Goal: Transaction & Acquisition: Book appointment/travel/reservation

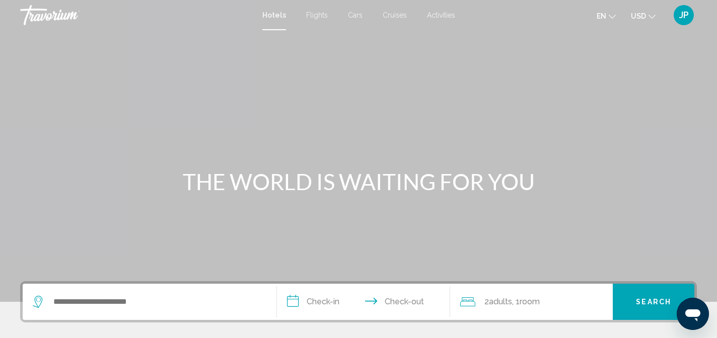
click at [313, 16] on span "Flights" at bounding box center [317, 15] width 22 height 8
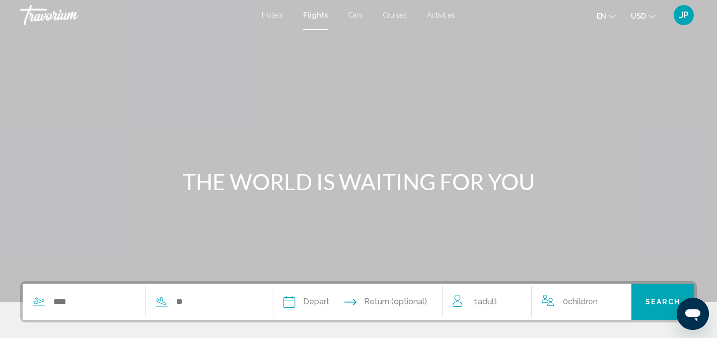
click at [104, 311] on div "Search widget" at bounding box center [140, 302] width 235 height 36
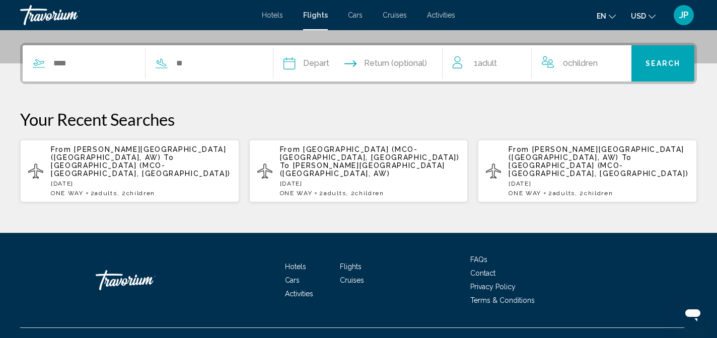
scroll to position [249, 0]
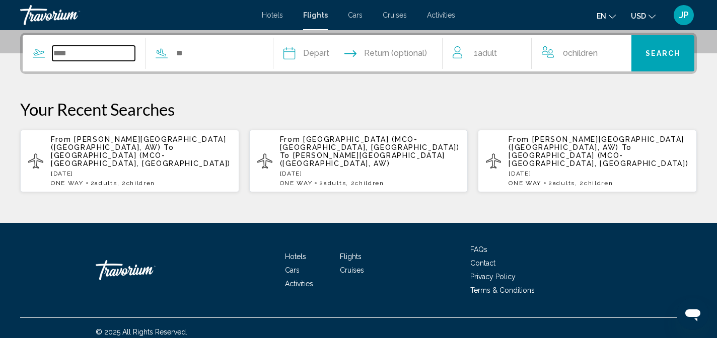
click at [83, 55] on input "Search widget" at bounding box center [93, 53] width 83 height 15
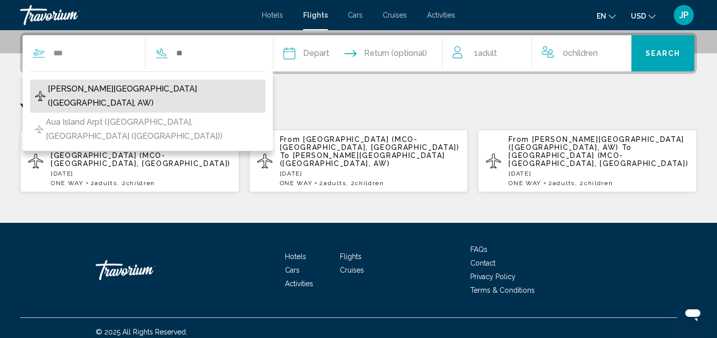
click at [98, 94] on span "[PERSON_NAME][GEOGRAPHIC_DATA] ([GEOGRAPHIC_DATA], AW)" at bounding box center [154, 96] width 212 height 28
type input "**********"
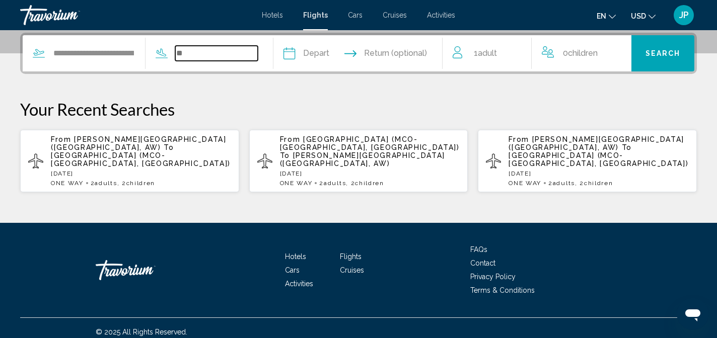
click at [216, 47] on input "Search widget" at bounding box center [216, 53] width 83 height 15
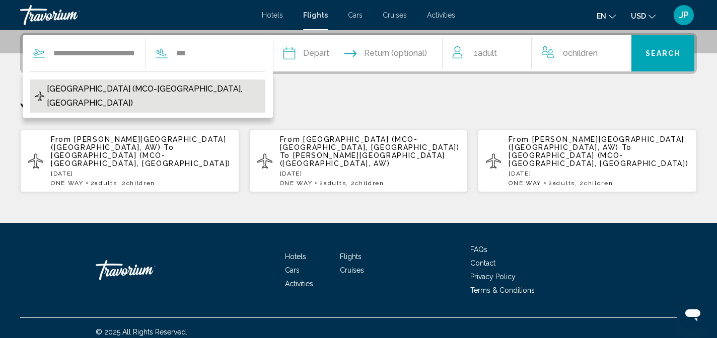
click at [194, 89] on span "[GEOGRAPHIC_DATA] (MCO-[GEOGRAPHIC_DATA], [GEOGRAPHIC_DATA])" at bounding box center [153, 96] width 213 height 28
type input "**********"
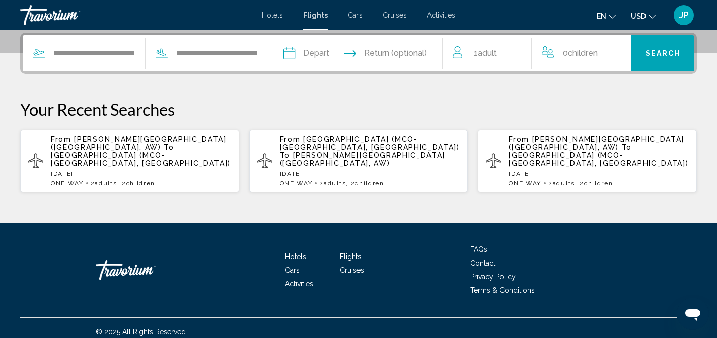
click at [328, 58] on input "Depart date" at bounding box center [323, 54] width 84 height 39
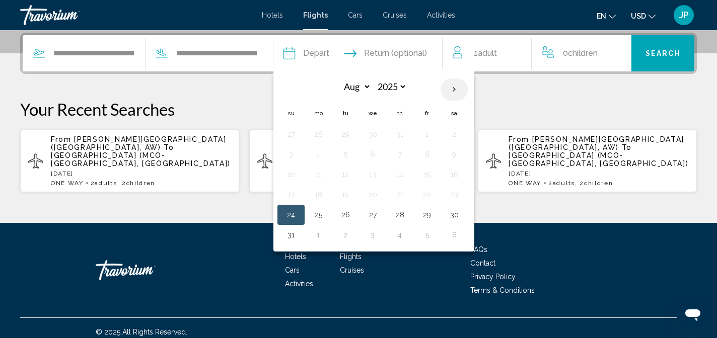
click at [463, 87] on th "Next month" at bounding box center [453, 90] width 27 height 22
select select "*"
click at [408, 154] on button "9" at bounding box center [400, 154] width 16 height 14
type input "**********"
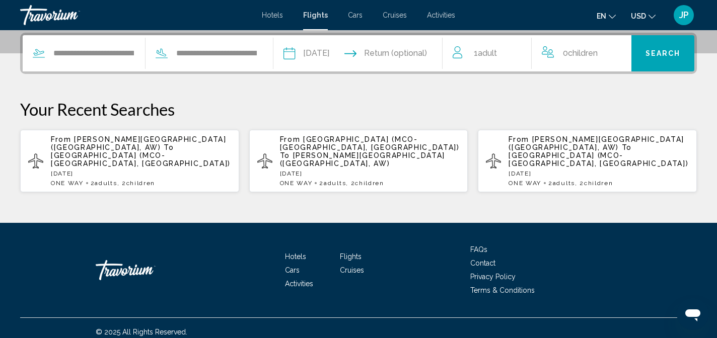
click at [497, 53] on span "Adult" at bounding box center [487, 53] width 19 height 10
click at [520, 49] on icon "Increment adults" at bounding box center [516, 51] width 9 height 12
click at [619, 51] on icon "Increment children" at bounding box center [616, 51] width 9 height 9
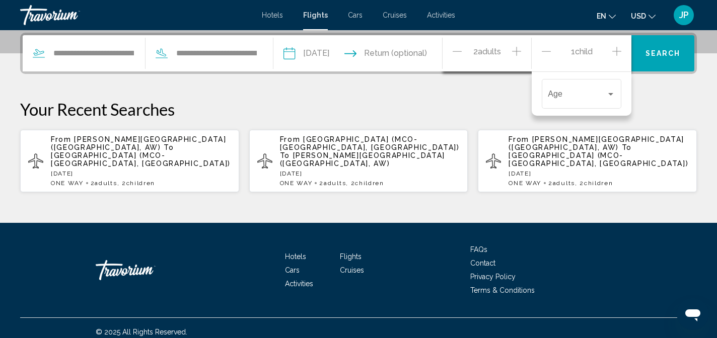
click at [619, 51] on icon "Increment children" at bounding box center [616, 51] width 9 height 9
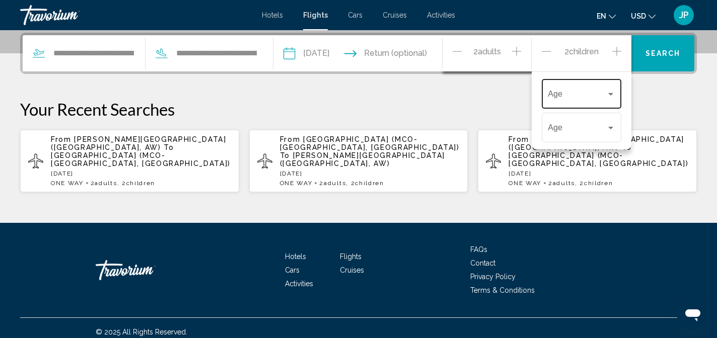
click at [610, 97] on div "Travelers: 2 adults, 2 children" at bounding box center [610, 94] width 9 height 8
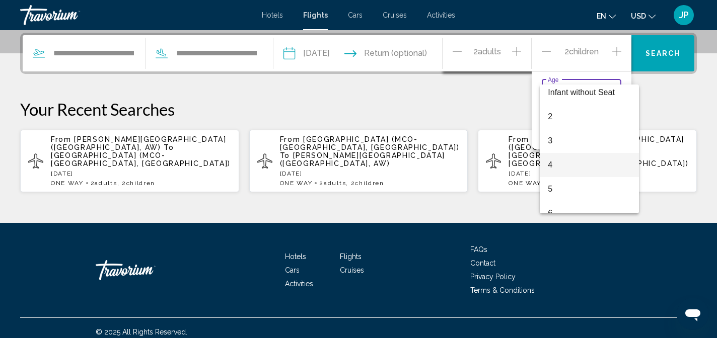
scroll to position [30, 0]
click at [568, 191] on span "5" at bounding box center [589, 187] width 83 height 24
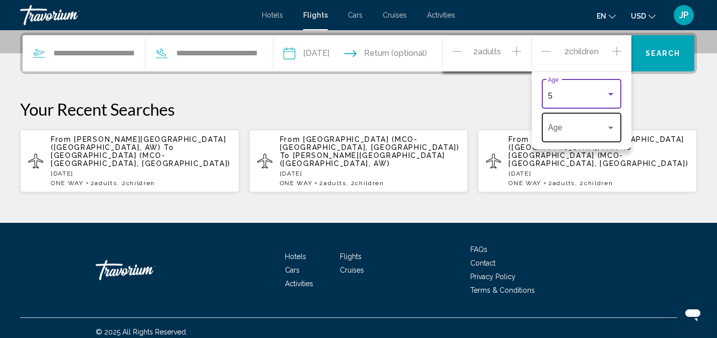
click at [605, 131] on span "Travelers: 2 adults, 2 children" at bounding box center [577, 129] width 58 height 9
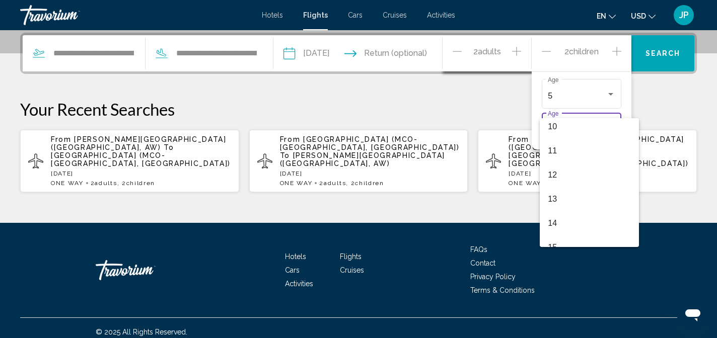
scroll to position [249, 0]
click at [577, 191] on span "13" at bounding box center [589, 195] width 83 height 24
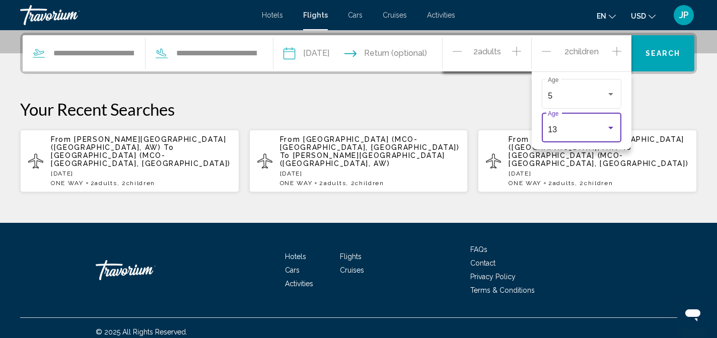
click at [671, 50] on span "Search" at bounding box center [662, 54] width 35 height 8
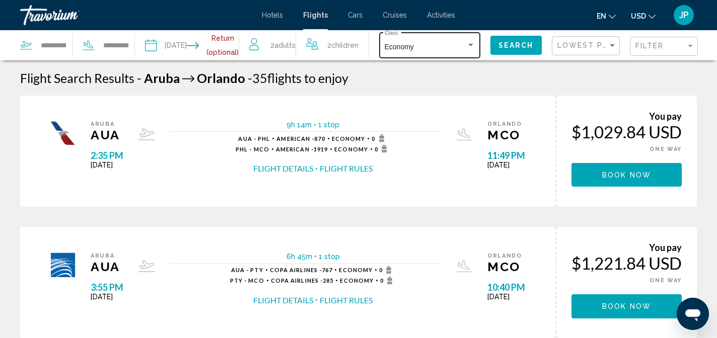
click at [465, 44] on div "Economy" at bounding box center [425, 47] width 82 height 8
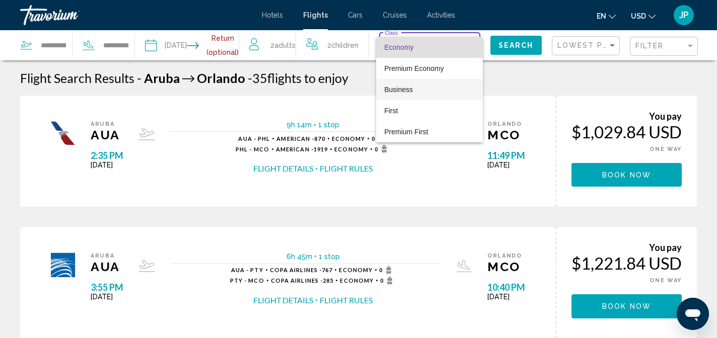
click at [436, 86] on span "Business" at bounding box center [429, 89] width 91 height 21
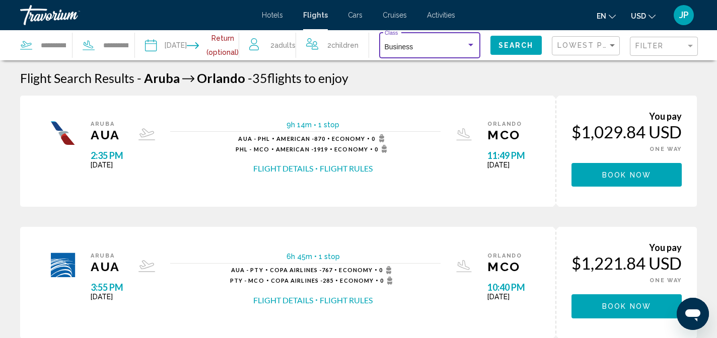
click at [502, 50] on button "Search" at bounding box center [515, 45] width 51 height 19
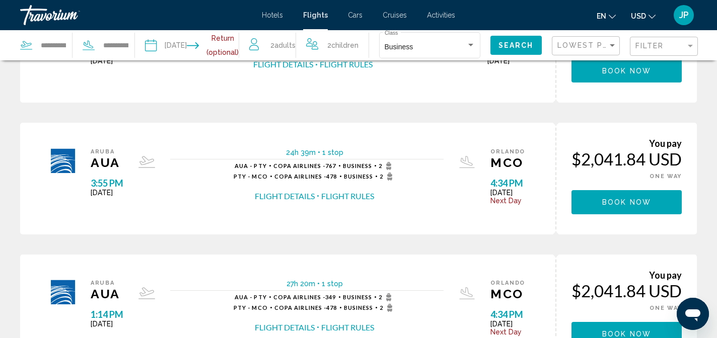
scroll to position [709, 0]
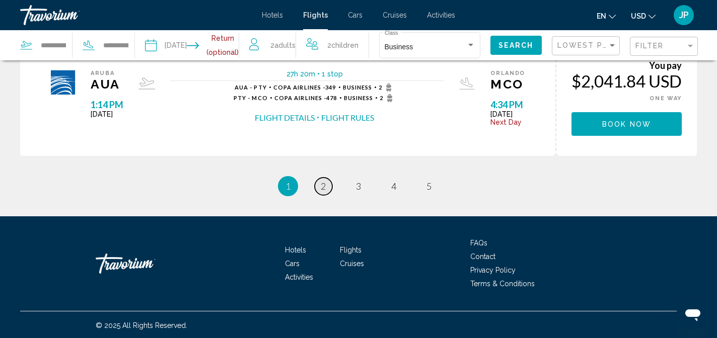
click at [325, 184] on span "2" at bounding box center [323, 186] width 5 height 11
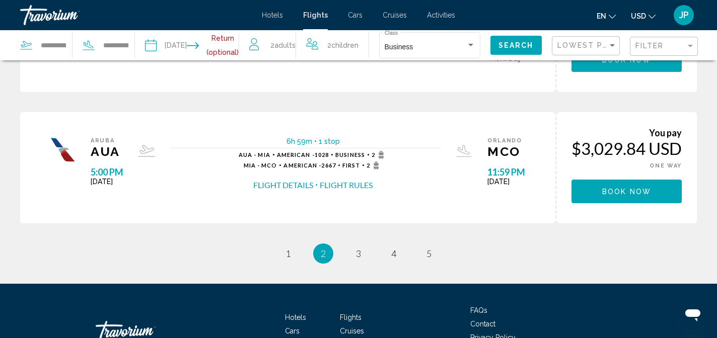
scroll to position [640, 0]
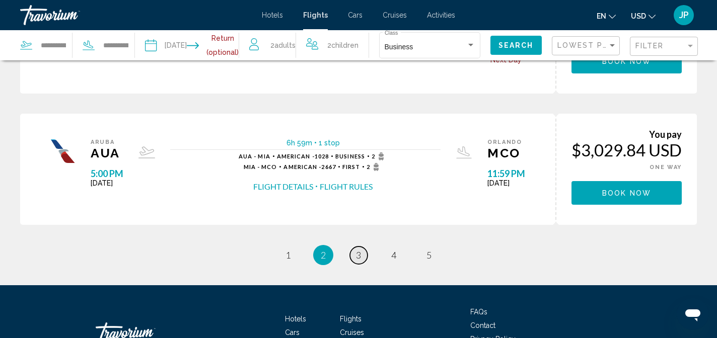
click at [365, 253] on link "page 3" at bounding box center [359, 256] width 18 height 18
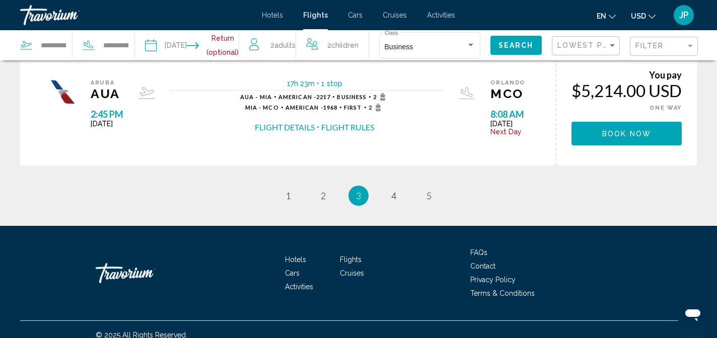
scroll to position [700, 0]
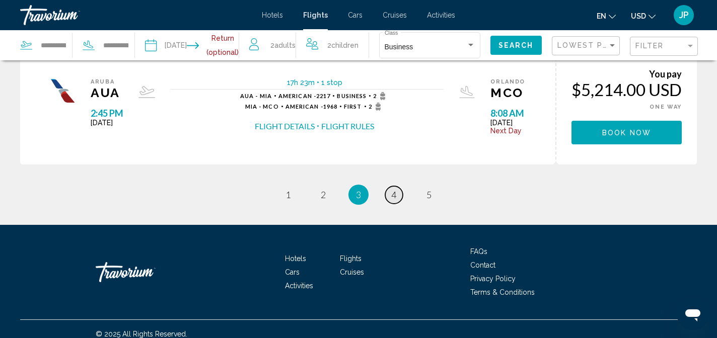
click at [397, 197] on link "page 4" at bounding box center [394, 195] width 18 height 18
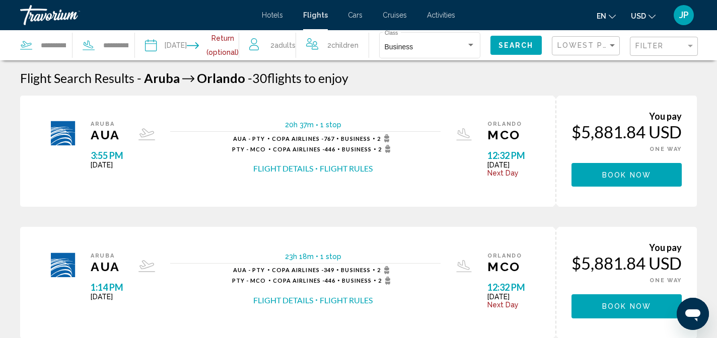
click at [175, 48] on input "Depart date: Oct 9, 2025" at bounding box center [167, 46] width 51 height 33
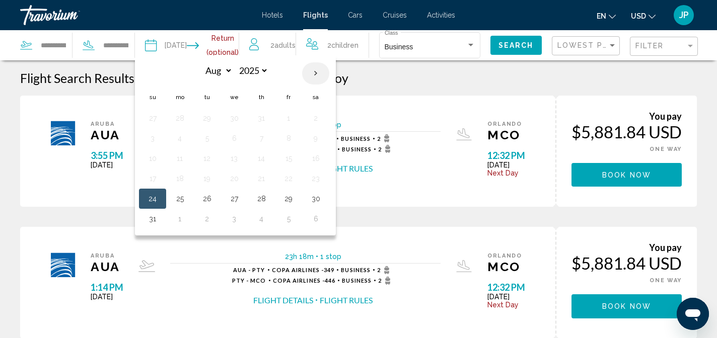
click at [317, 76] on th "Next month" at bounding box center [315, 73] width 27 height 22
click at [317, 68] on th "Next month" at bounding box center [315, 73] width 27 height 22
select select "*"
click at [241, 140] on button "8" at bounding box center [234, 138] width 16 height 14
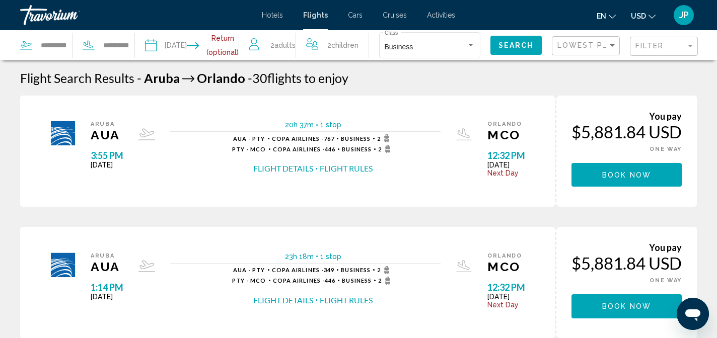
click at [520, 44] on span "Search" at bounding box center [515, 46] width 35 height 8
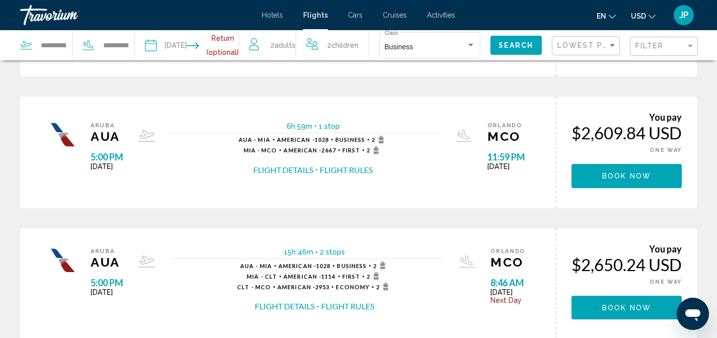
scroll to position [130, 0]
click at [262, 169] on button "Flight Details" at bounding box center [283, 170] width 60 height 11
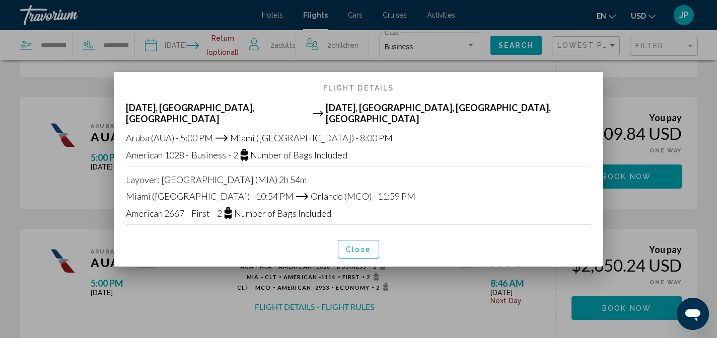
scroll to position [0, 0]
click at [138, 218] on div "[DATE], [GEOGRAPHIC_DATA], [GEOGRAPHIC_DATA] [DATE], [GEOGRAPHIC_DATA], [GEOGRA…" at bounding box center [358, 167] width 489 height 130
click at [367, 246] on span "Close" at bounding box center [358, 250] width 25 height 8
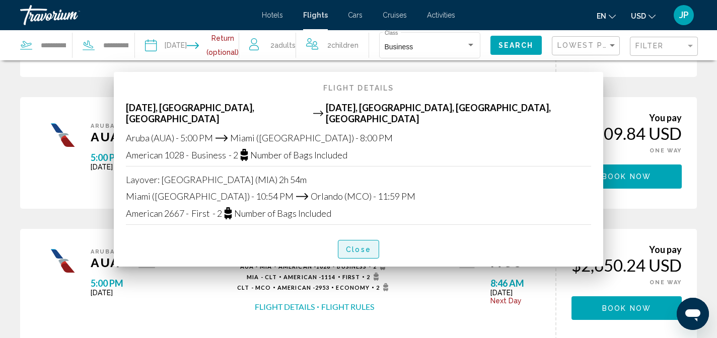
scroll to position [130, 0]
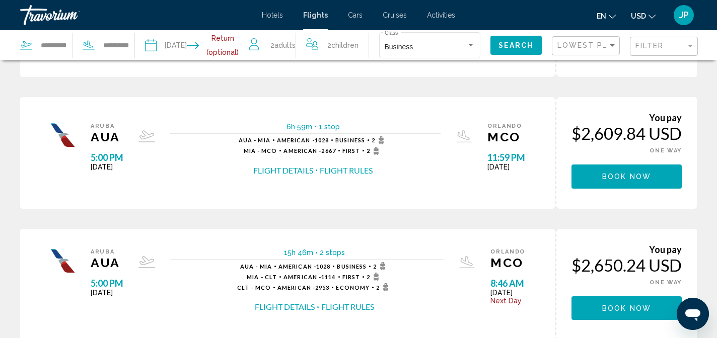
click at [294, 171] on button "Flight Details" at bounding box center [283, 170] width 60 height 11
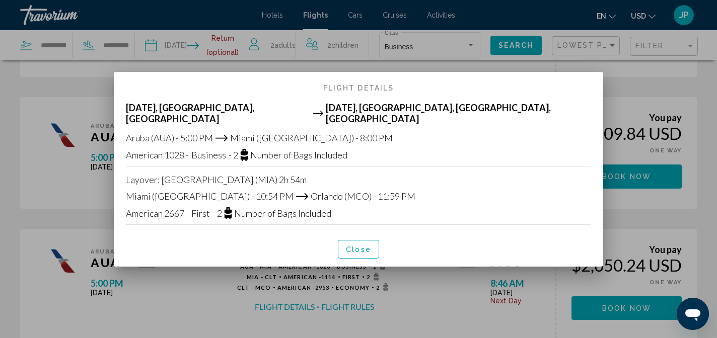
click at [354, 247] on span "Close" at bounding box center [358, 250] width 25 height 8
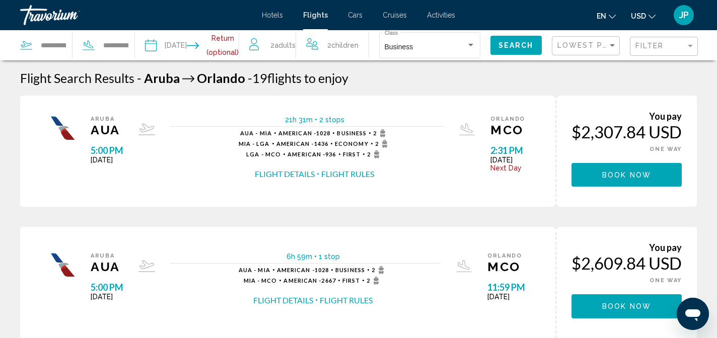
scroll to position [130, 0]
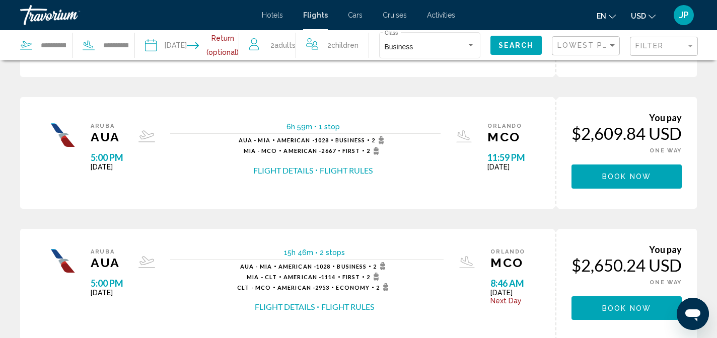
click at [176, 45] on input "**********" at bounding box center [167, 46] width 51 height 33
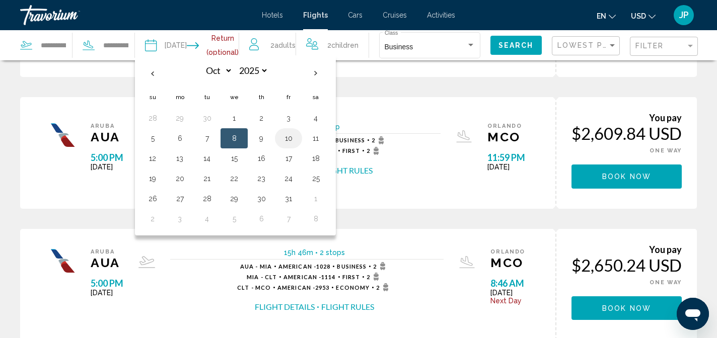
click at [289, 141] on button "10" at bounding box center [288, 138] width 16 height 14
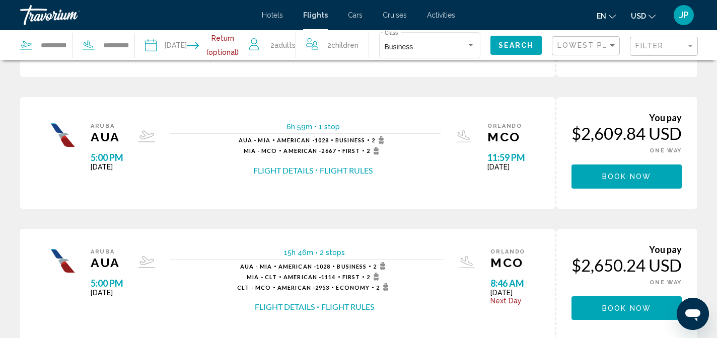
click at [508, 44] on span "Search" at bounding box center [515, 46] width 35 height 8
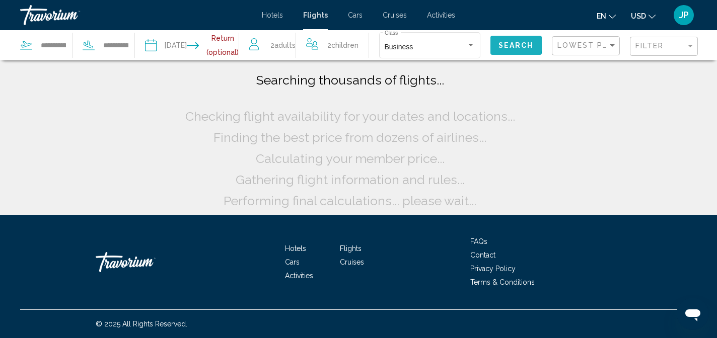
scroll to position [0, 0]
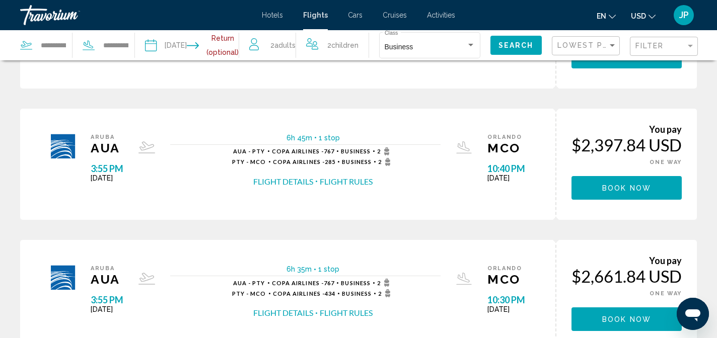
scroll to position [211, 0]
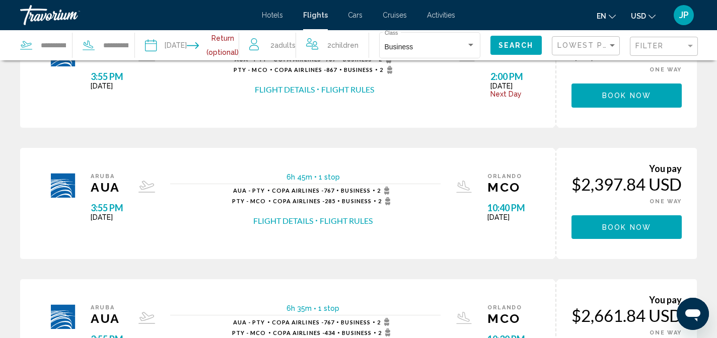
click at [176, 39] on input "**********" at bounding box center [167, 46] width 51 height 33
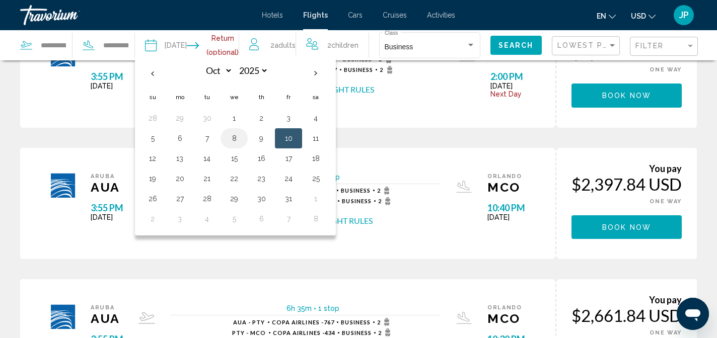
click at [237, 138] on button "8" at bounding box center [234, 138] width 16 height 14
type input "**********"
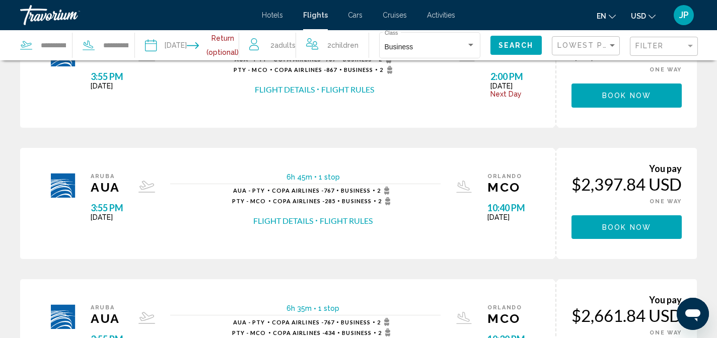
click at [509, 42] on span "Search" at bounding box center [515, 46] width 35 height 8
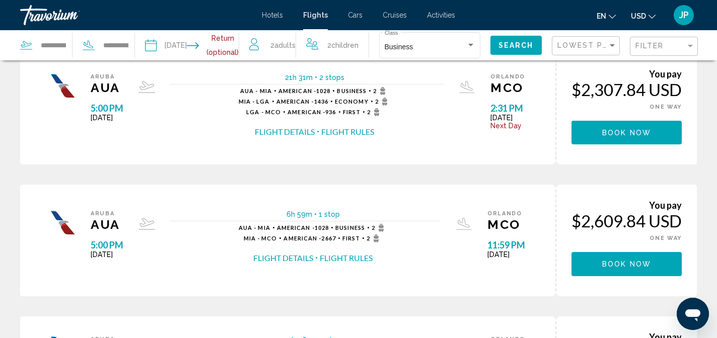
scroll to position [45, 0]
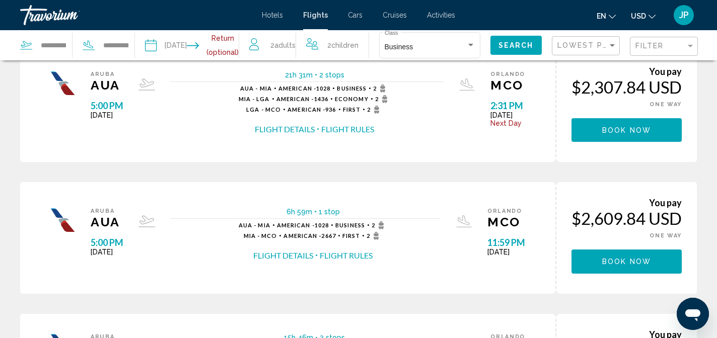
click at [296, 255] on button "Flight Details" at bounding box center [283, 255] width 60 height 11
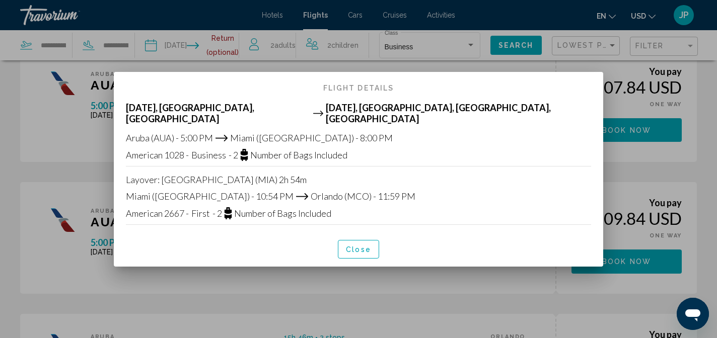
scroll to position [0, 0]
click at [367, 246] on span "Close" at bounding box center [358, 250] width 25 height 8
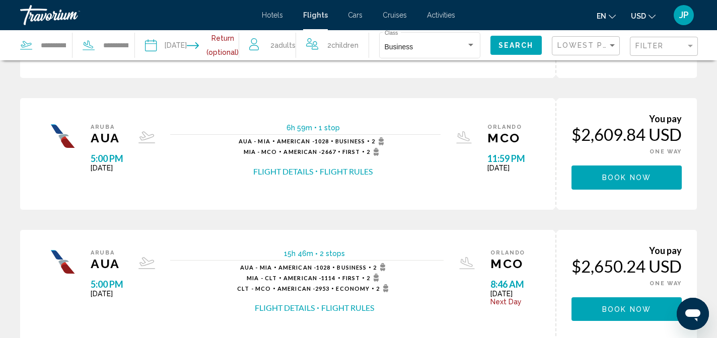
scroll to position [129, 0]
click at [634, 57] on button "Book now" at bounding box center [626, 46] width 110 height 24
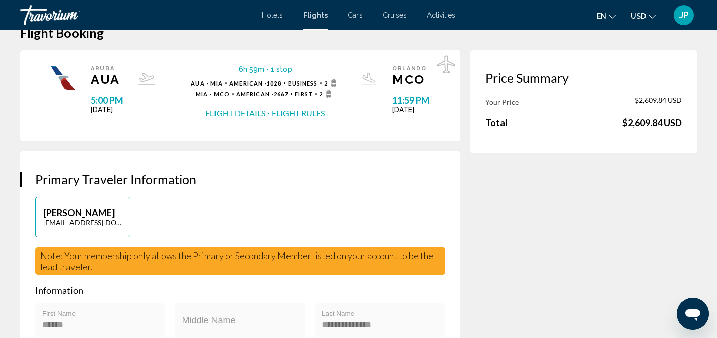
scroll to position [15, 0]
